Goal: Book appointment/travel/reservation

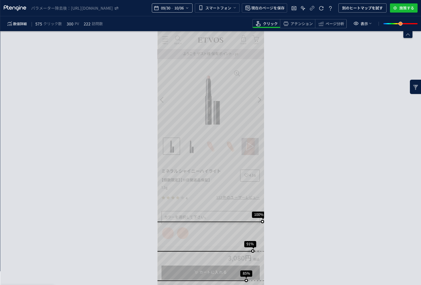
click at [184, 8] on span "10/06" at bounding box center [179, 7] width 12 height 11
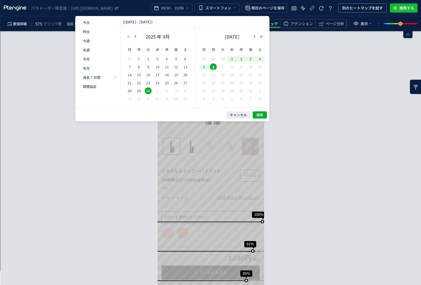
click at [126, 36] on button "button" at bounding box center [128, 37] width 7 height 4
click at [128, 38] on button "button" at bounding box center [128, 37] width 7 height 4
click at [262, 36] on icon "button" at bounding box center [261, 36] width 3 height 3
click at [132, 36] on button "button" at bounding box center [135, 37] width 7 height 4
click at [134, 36] on icon "button" at bounding box center [135, 36] width 3 height 3
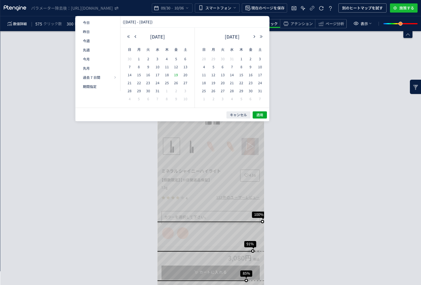
click at [177, 74] on span "19" at bounding box center [176, 74] width 7 height 7
click at [261, 35] on icon "button" at bounding box center [261, 36] width 3 height 3
click at [129, 36] on icon "button" at bounding box center [128, 36] width 3 height 3
click at [254, 36] on icon "button" at bounding box center [254, 36] width 3 height 3
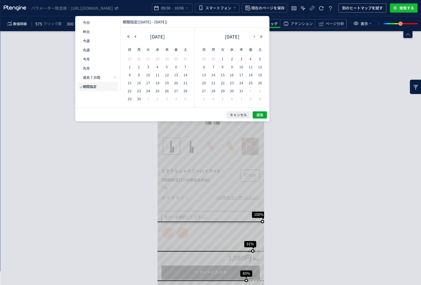
click at [254, 36] on icon "button" at bounding box center [254, 36] width 3 height 3
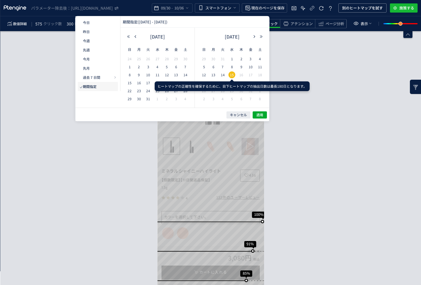
click at [230, 76] on span "15" at bounding box center [232, 74] width 7 height 7
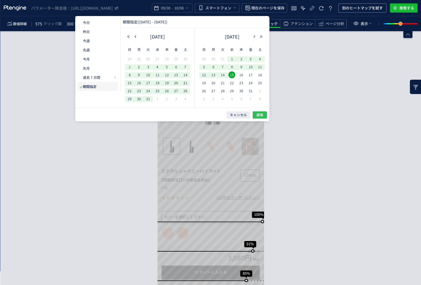
click at [264, 115] on button "適用" at bounding box center [260, 114] width 14 height 7
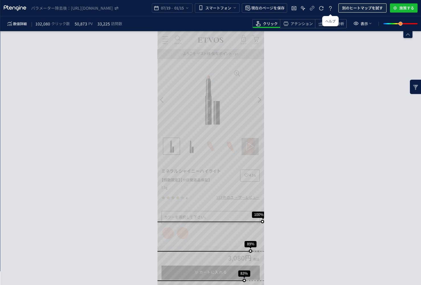
click at [307, 5] on span "別のヒートマップを試す" at bounding box center [362, 7] width 41 height 9
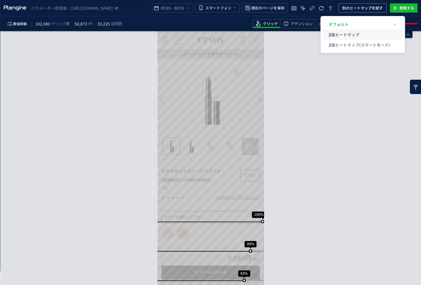
click at [307, 31] on p "β版ヒートマップ" at bounding box center [359, 34] width 61 height 10
